Goal: Find specific page/section: Find specific page/section

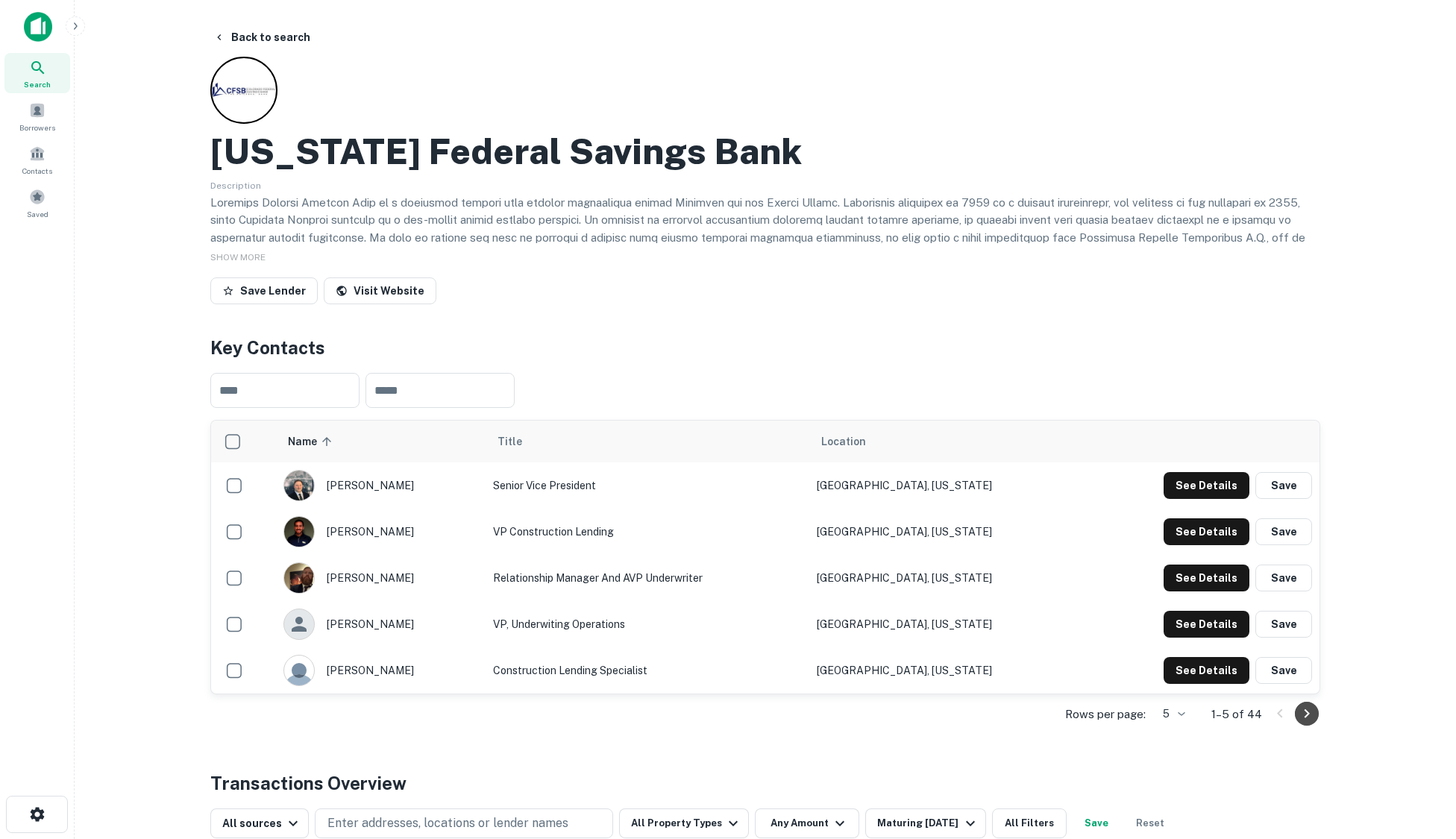
click at [1312, 715] on icon "Go to next page" at bounding box center [1306, 713] width 18 height 18
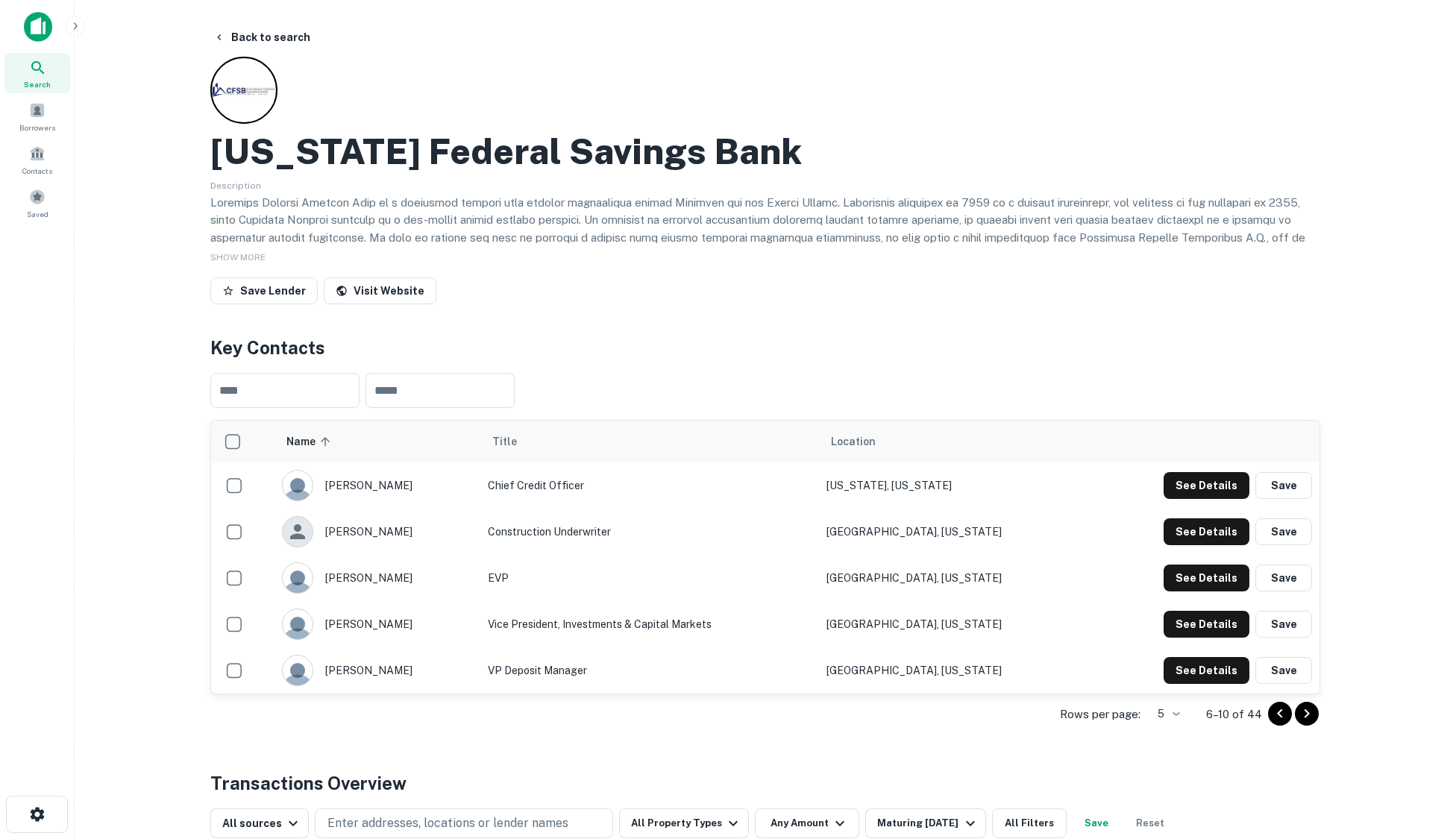
click at [1312, 714] on icon "Go to next page" at bounding box center [1306, 713] width 18 height 18
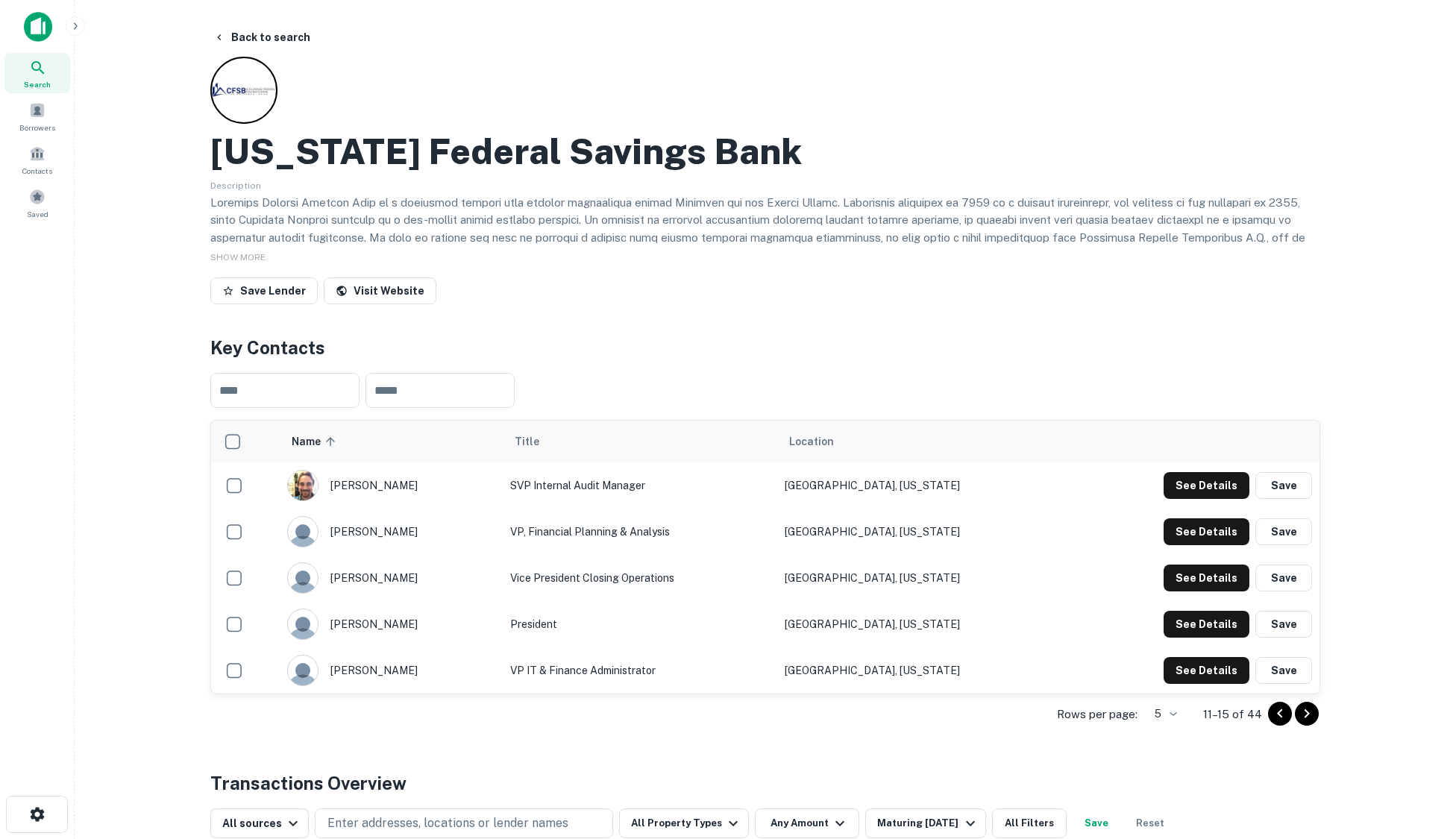
click at [1312, 714] on icon "Go to next page" at bounding box center [1306, 713] width 18 height 18
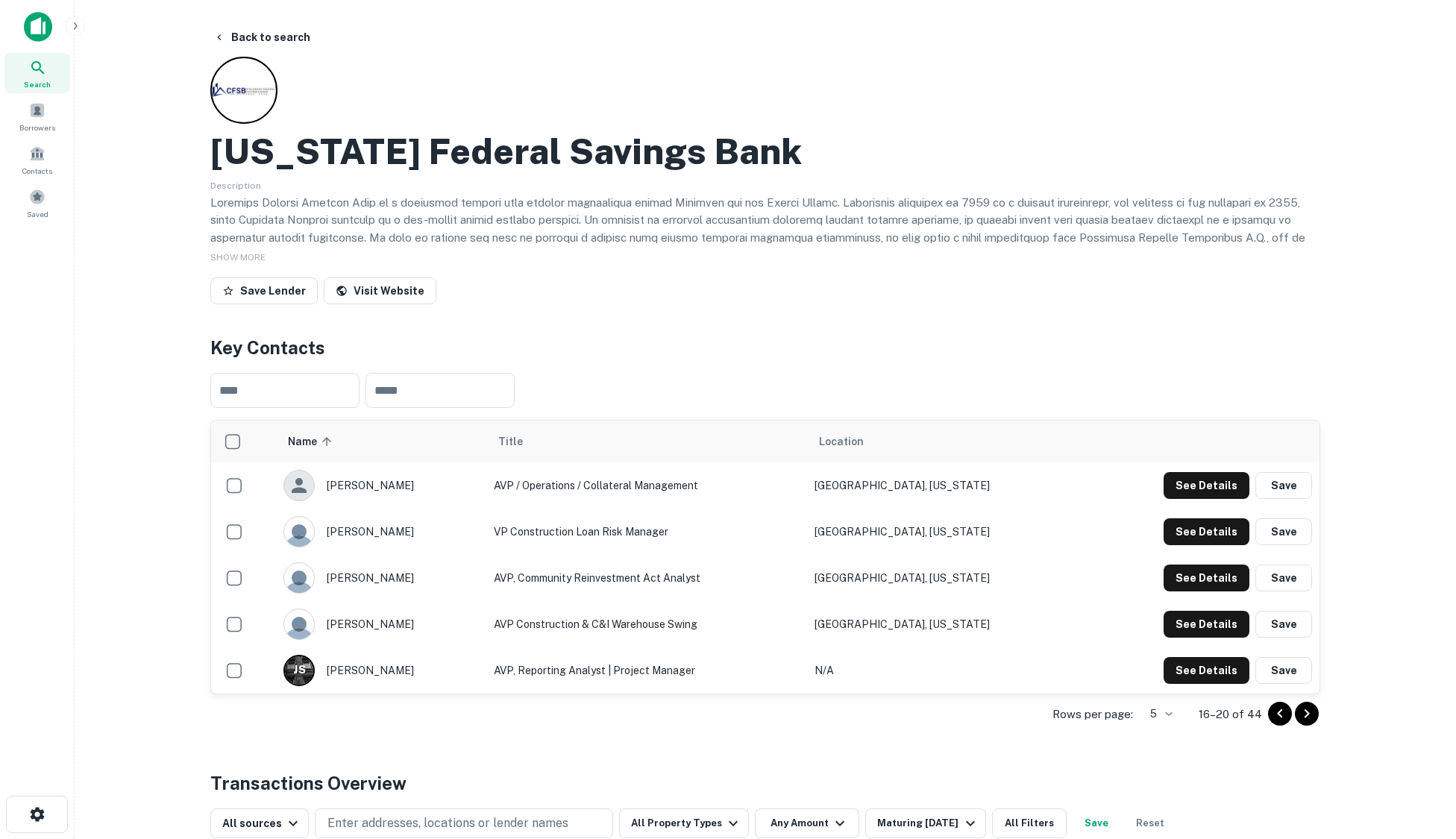
click at [1312, 714] on icon "Go to next page" at bounding box center [1306, 713] width 18 height 18
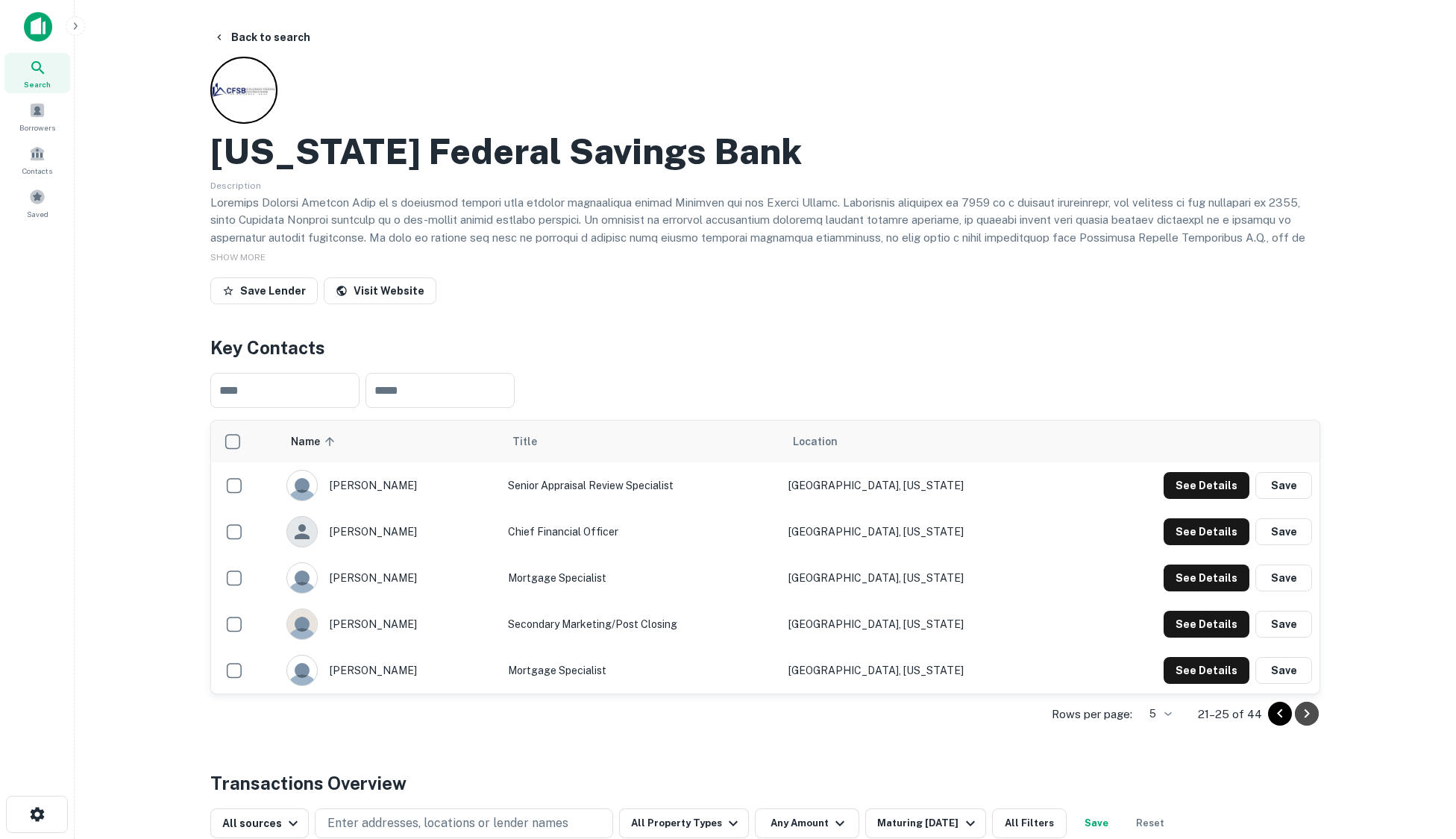
click at [1316, 721] on button "Go to next page" at bounding box center [1307, 714] width 24 height 24
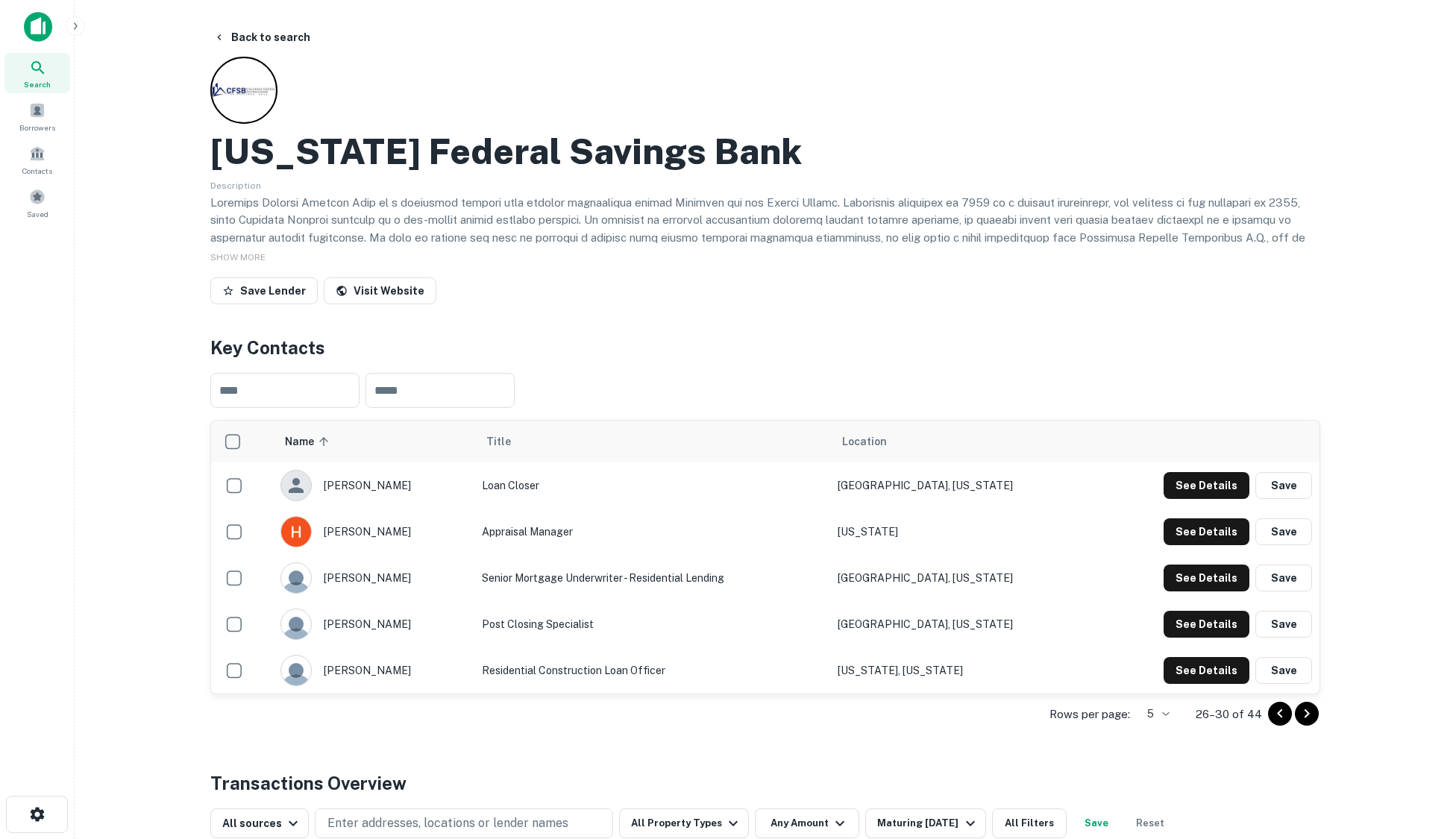
click at [1311, 715] on icon "Go to next page" at bounding box center [1306, 713] width 18 height 18
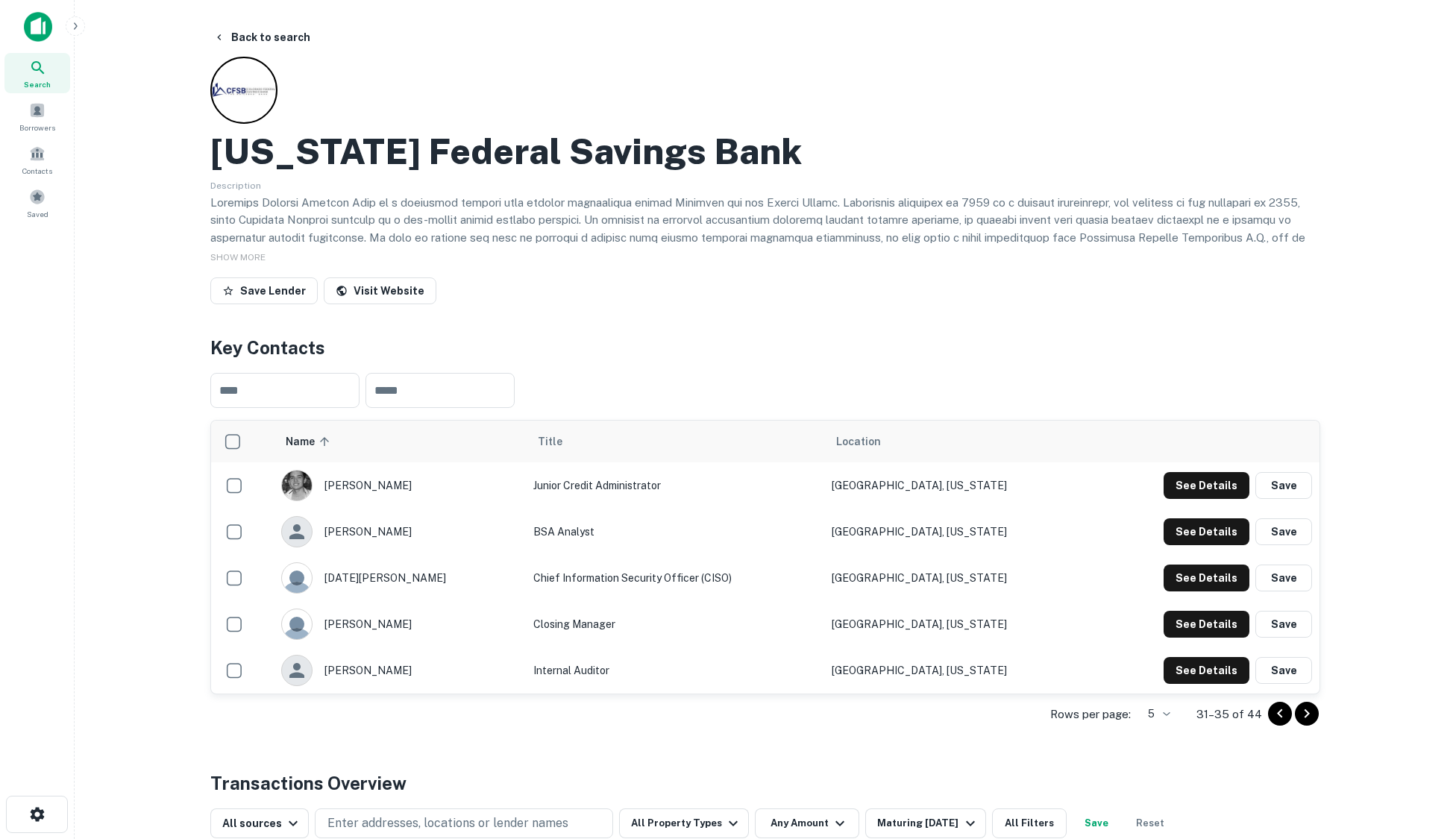
click at [1311, 715] on icon "Go to next page" at bounding box center [1306, 713] width 18 height 18
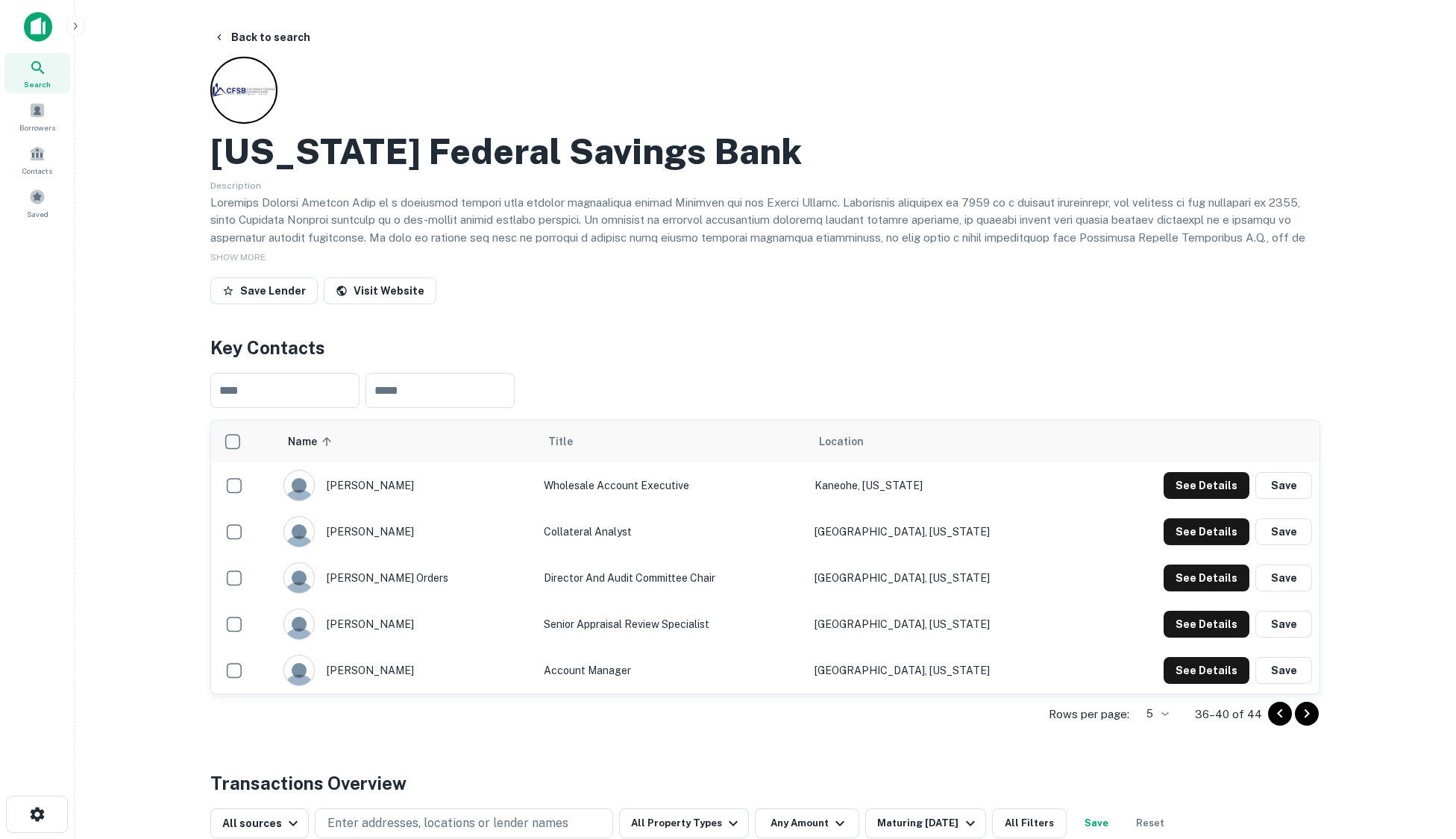
click at [1311, 715] on icon "Go to next page" at bounding box center [1306, 713] width 18 height 18
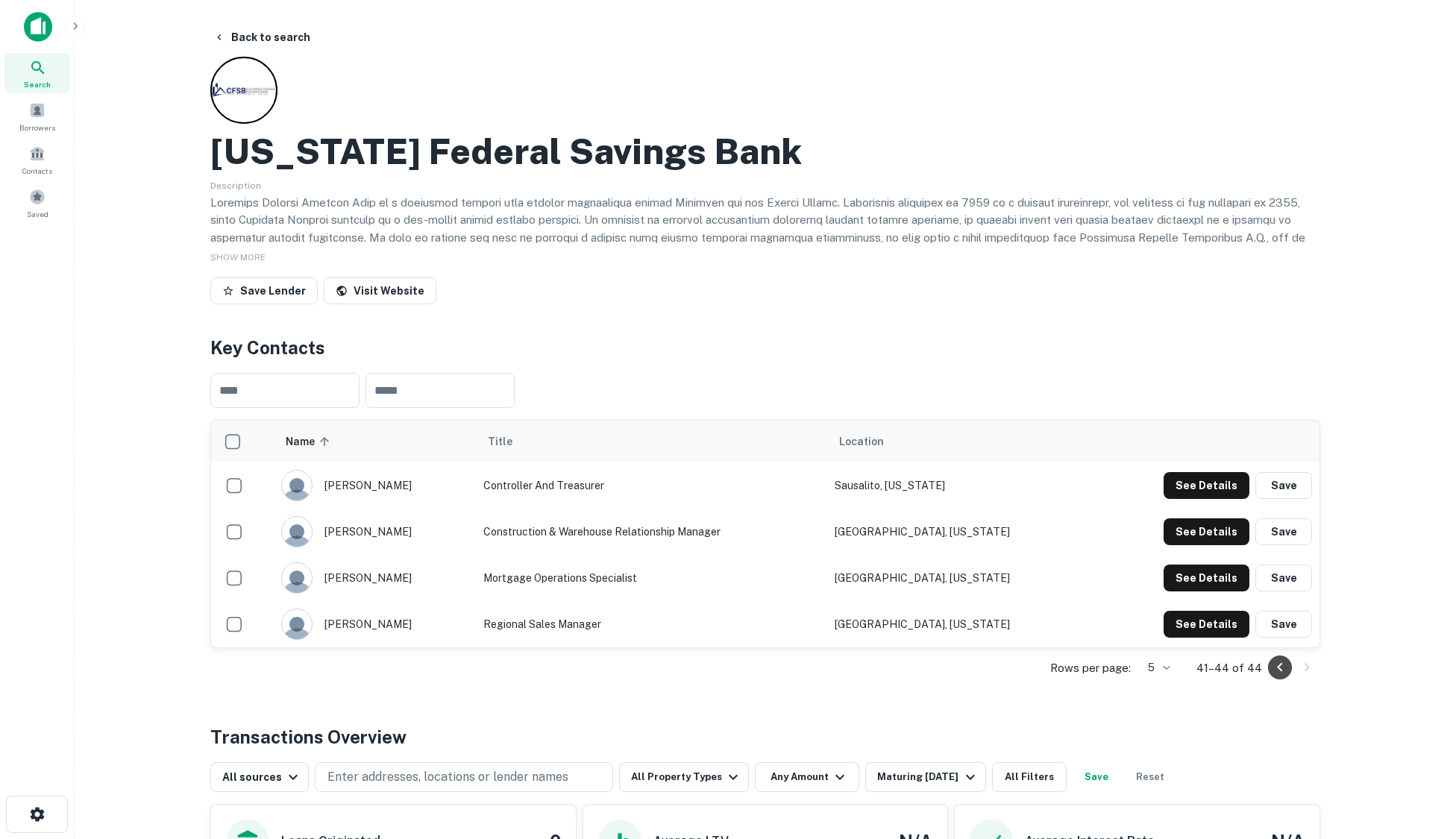
click at [1276, 669] on icon "Go to previous page" at bounding box center [1280, 667] width 18 height 18
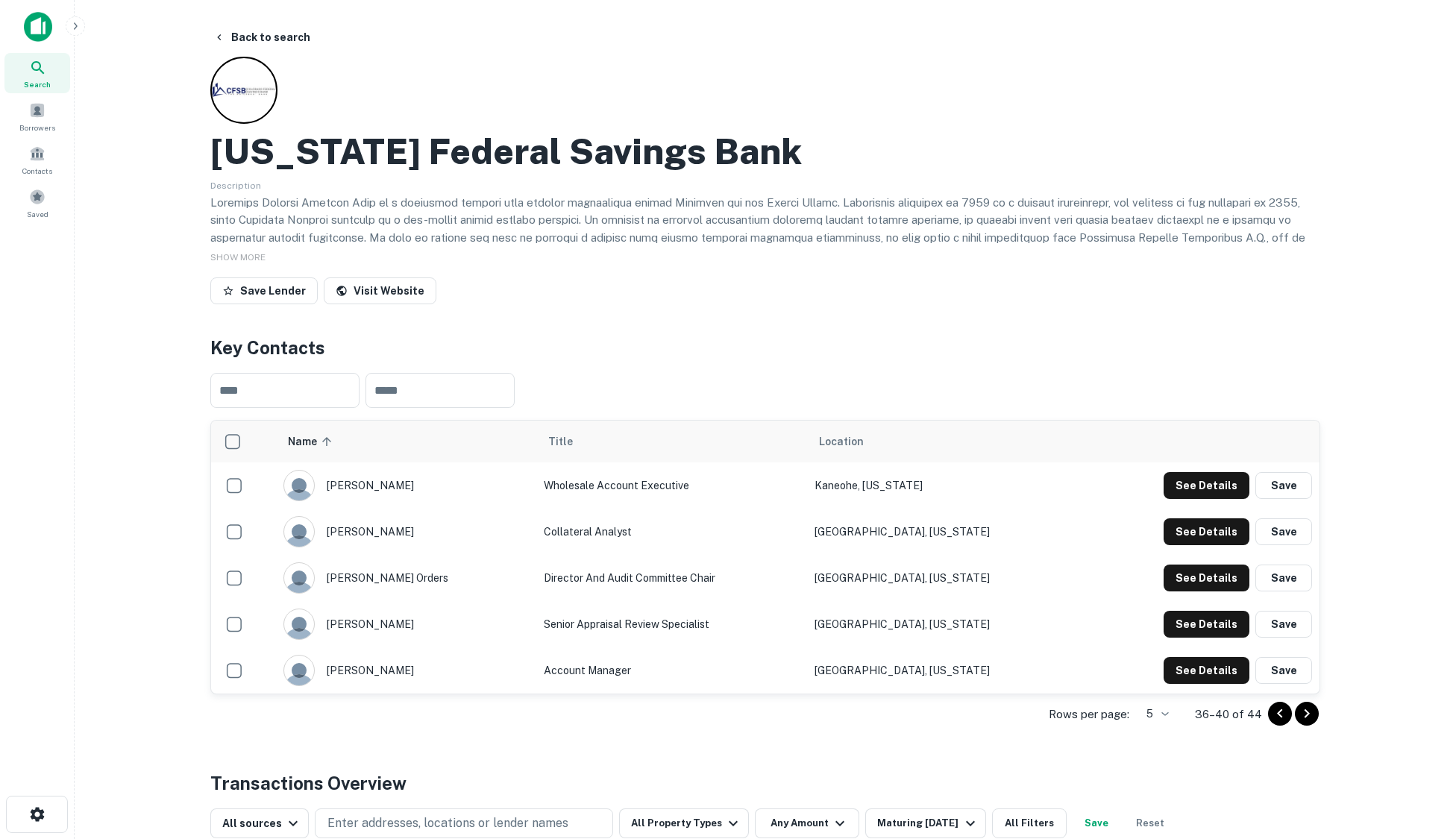
click at [1277, 713] on icon "Go to previous page" at bounding box center [1280, 713] width 18 height 18
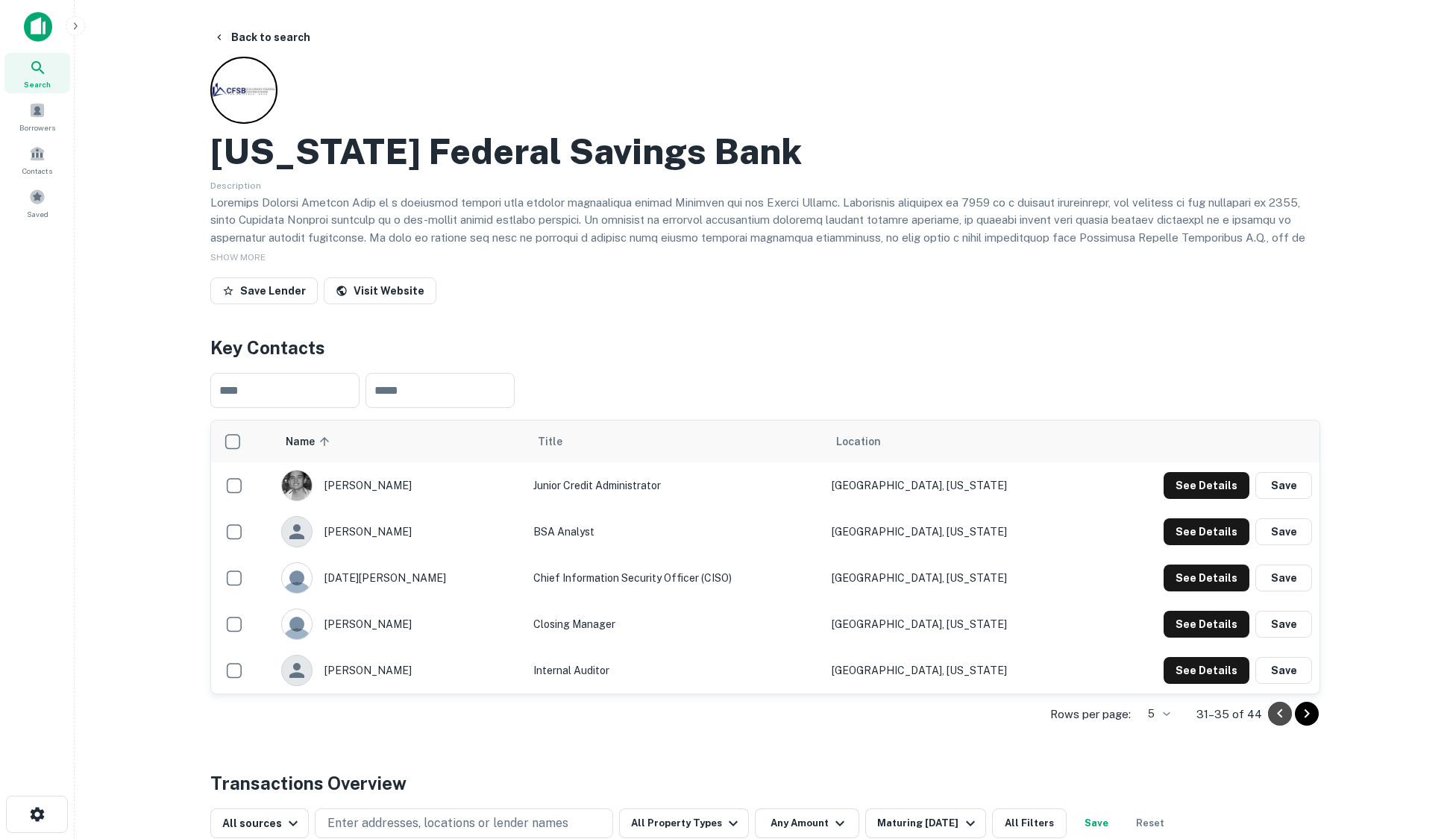
click at [1277, 713] on icon "Go to previous page" at bounding box center [1280, 713] width 18 height 18
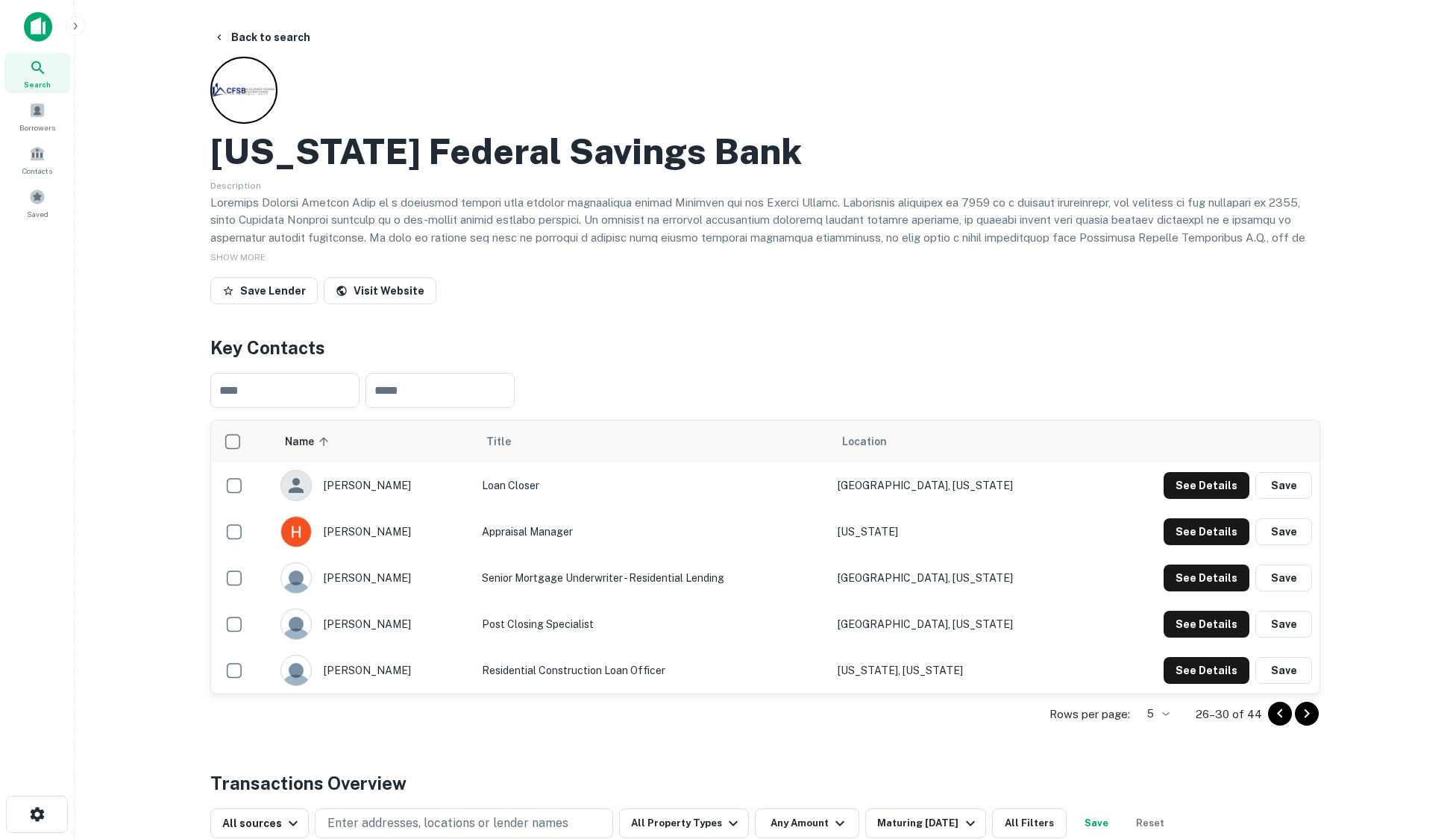
click at [1277, 713] on icon "Go to previous page" at bounding box center [1280, 713] width 18 height 18
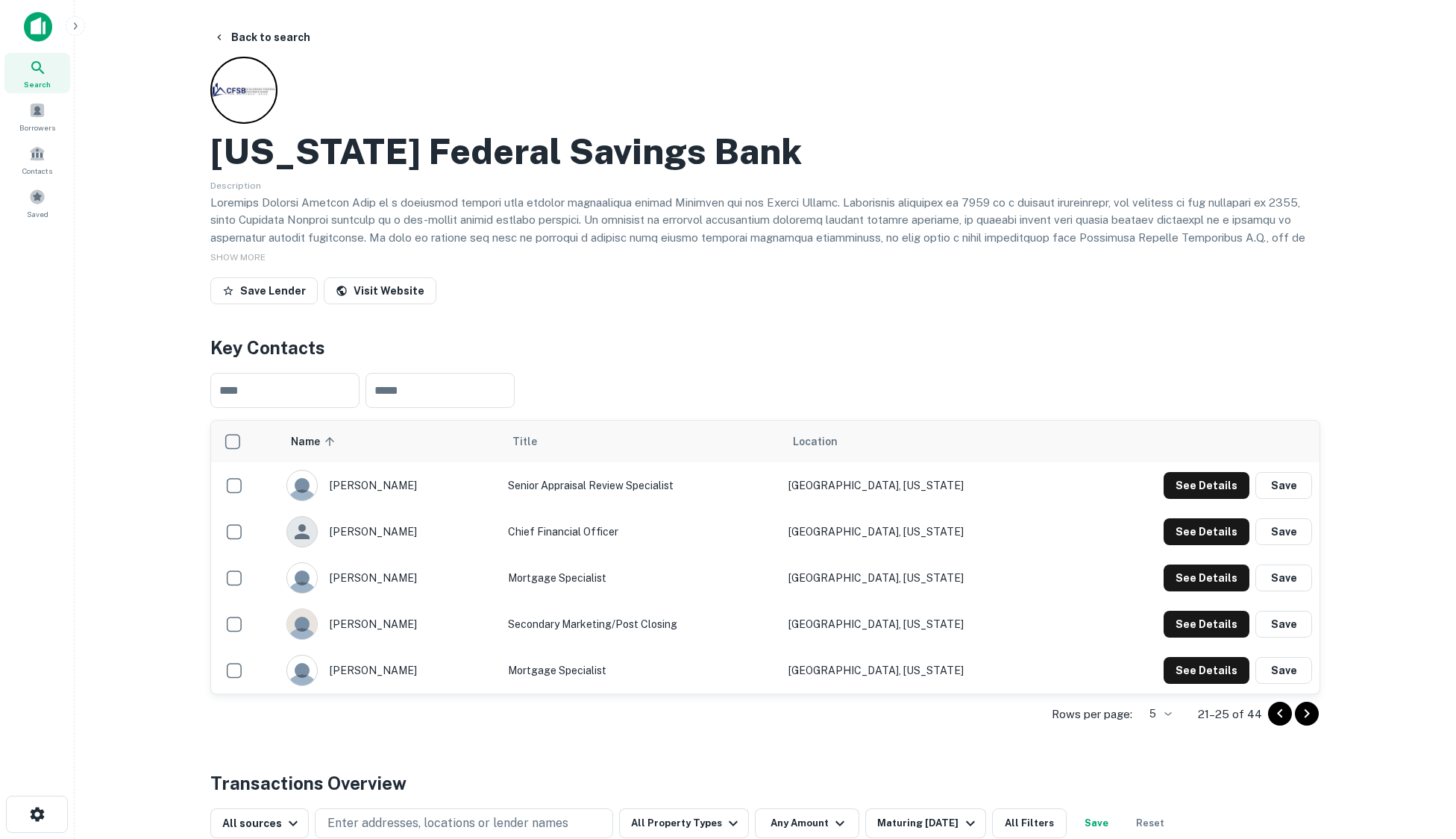
click at [1277, 713] on icon "Go to previous page" at bounding box center [1280, 713] width 18 height 18
